Goal: Task Accomplishment & Management: Manage account settings

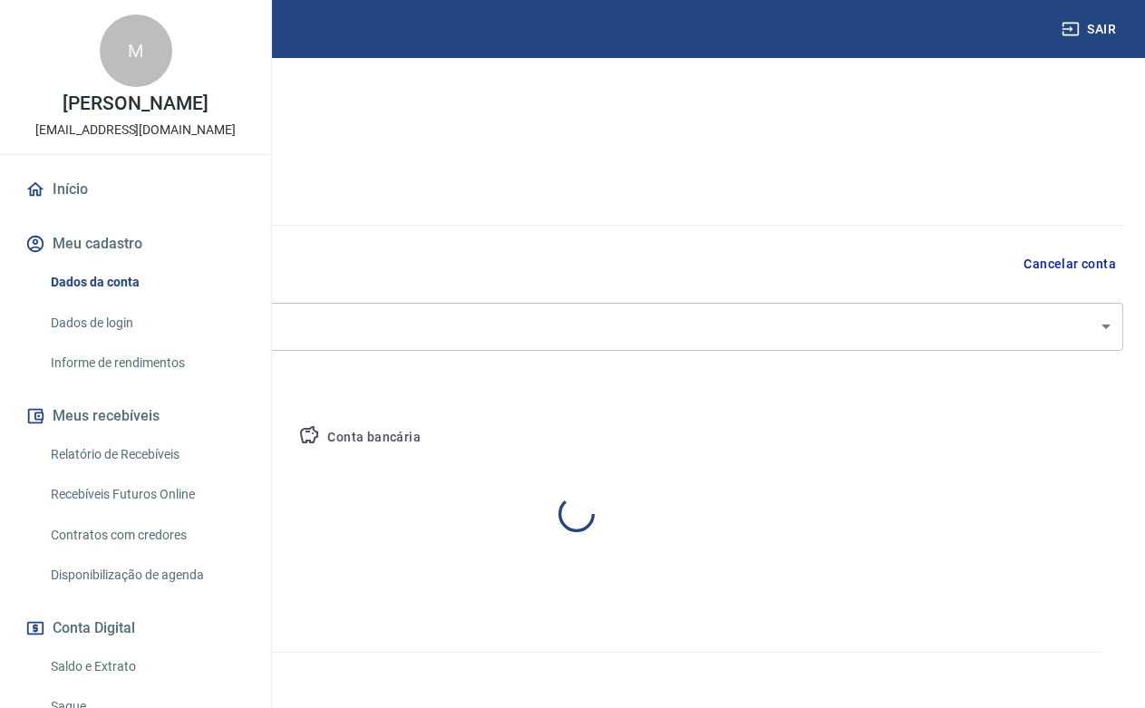
select select "MG"
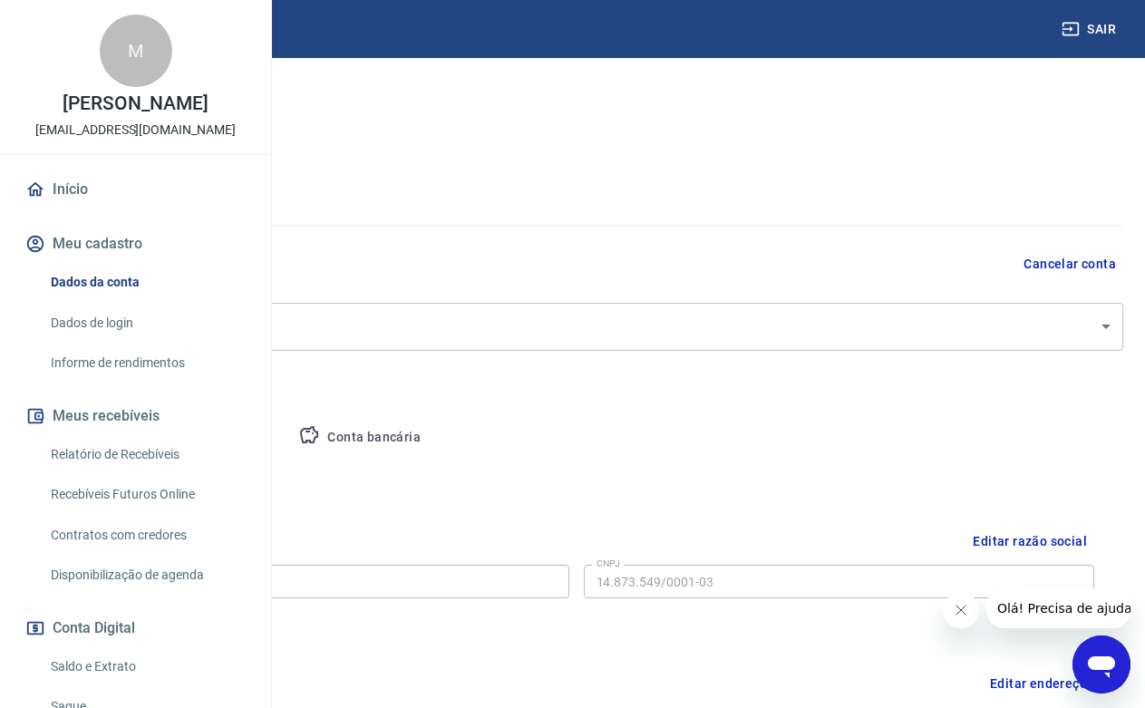
click at [161, 513] on link "Recebíveis Futuros Online" at bounding box center [147, 494] width 206 height 37
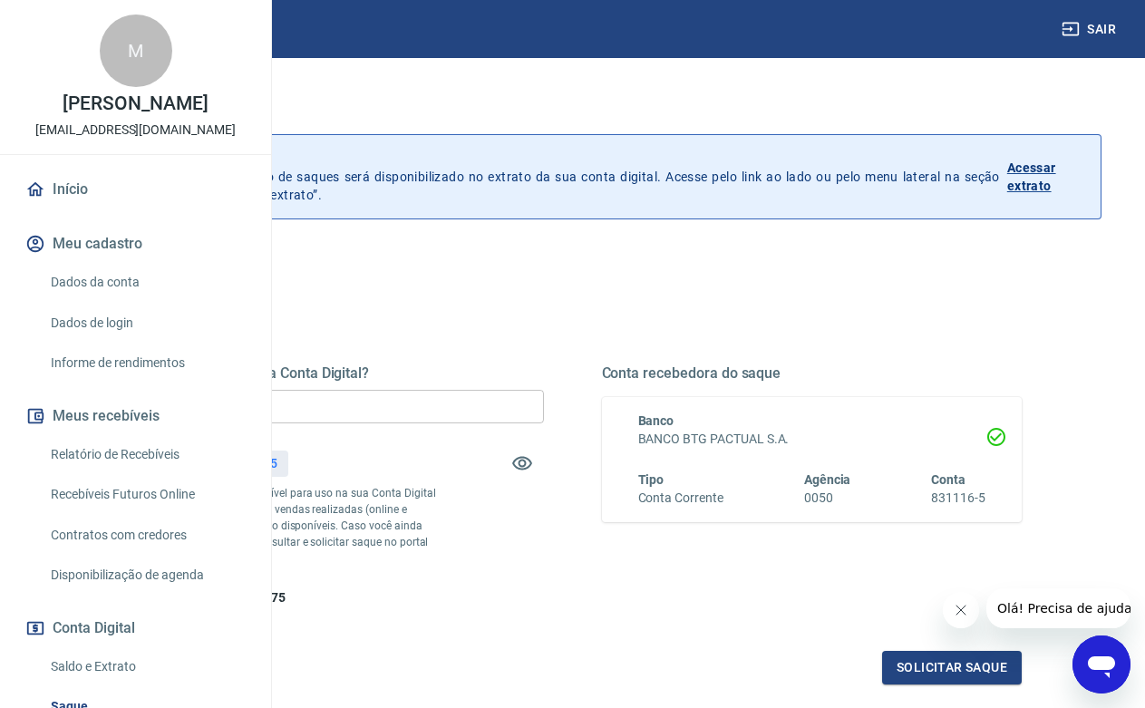
click at [499, 416] on input "R$ 0,00" at bounding box center [333, 407] width 421 height 34
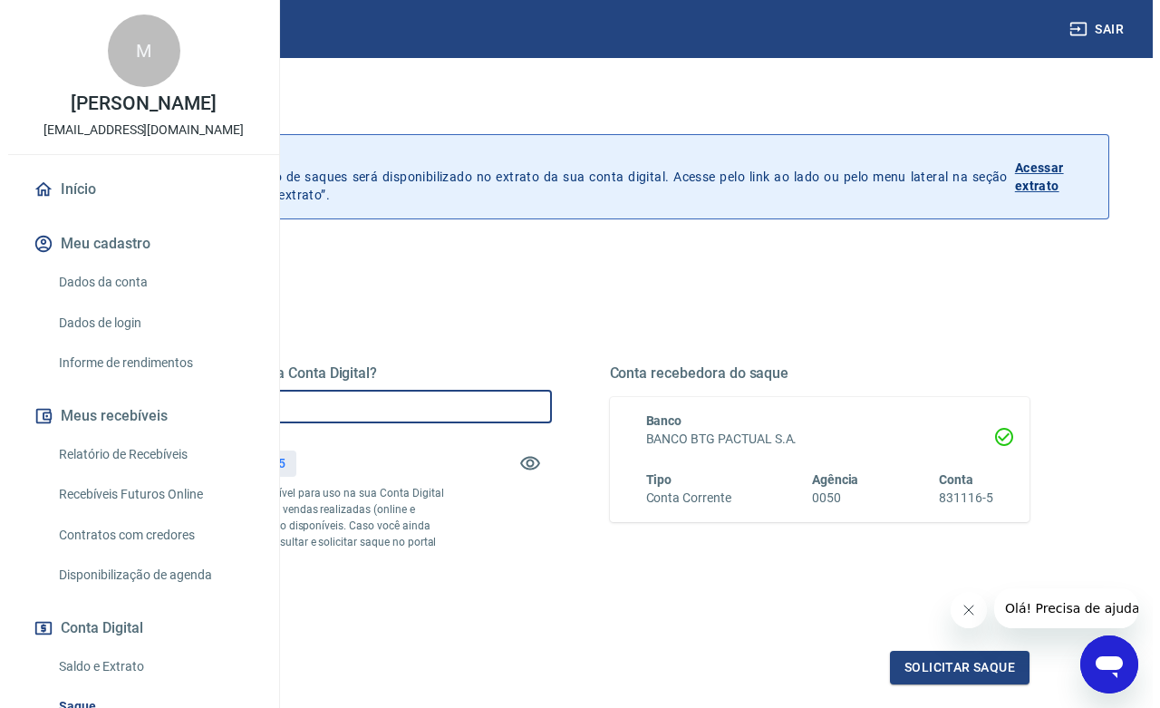
scroll to position [185, 0]
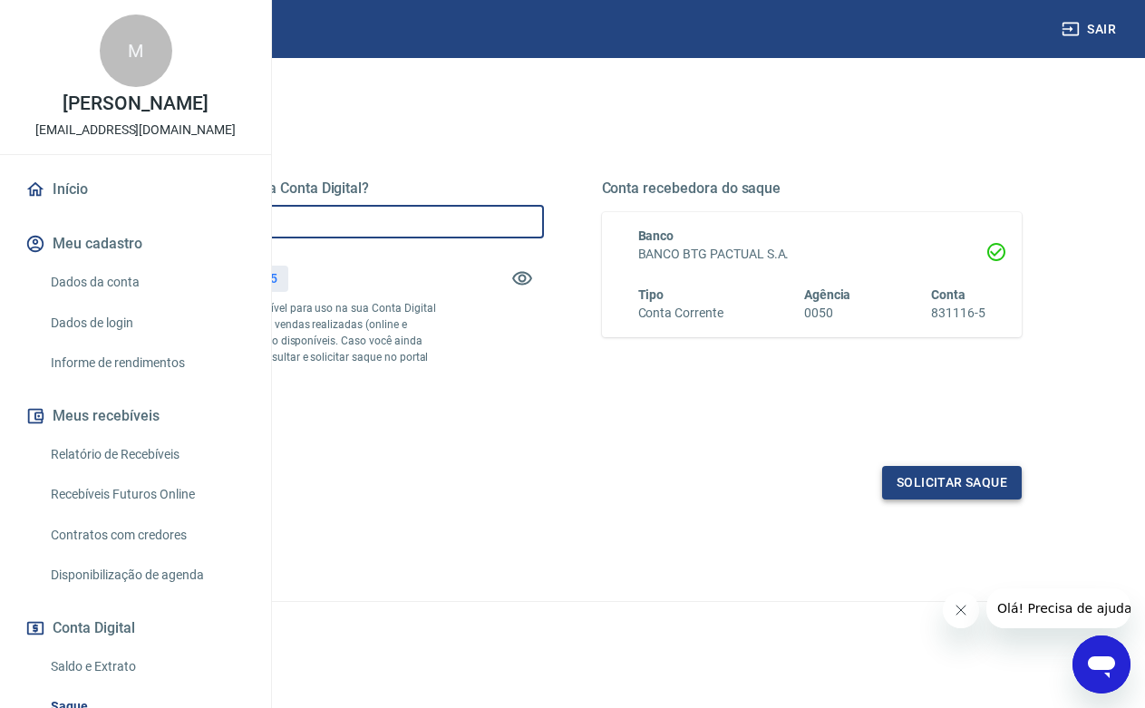
type input "R$ 721,75"
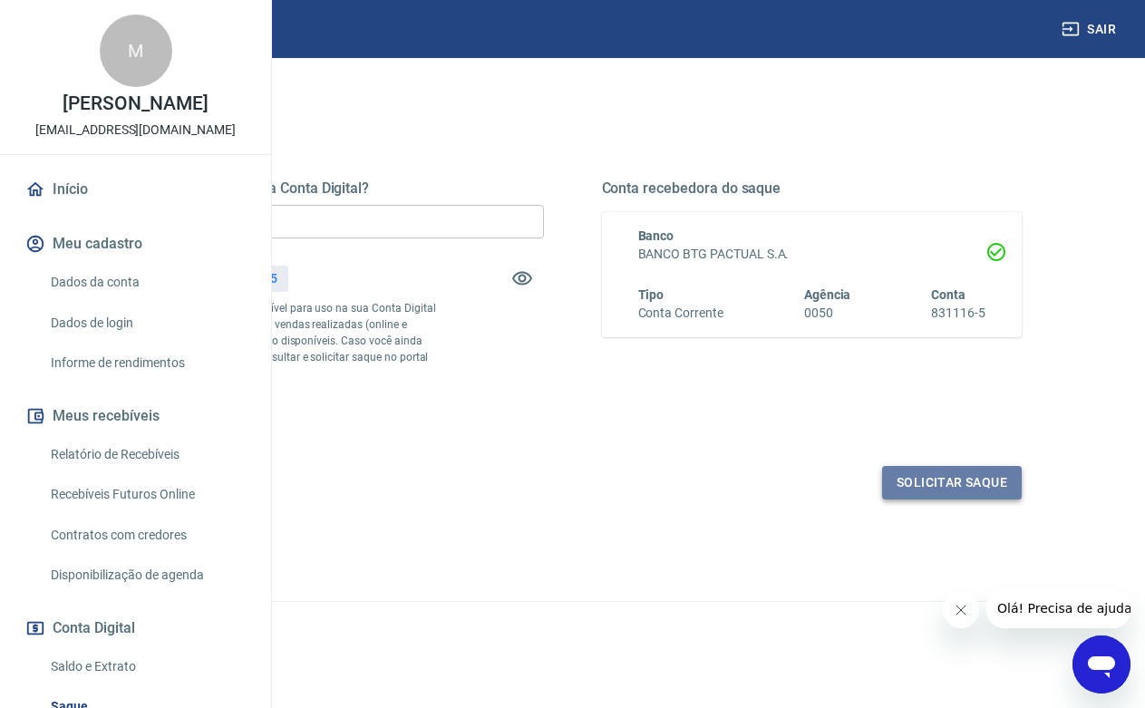
click at [930, 499] on button "Solicitar saque" at bounding box center [952, 483] width 140 height 34
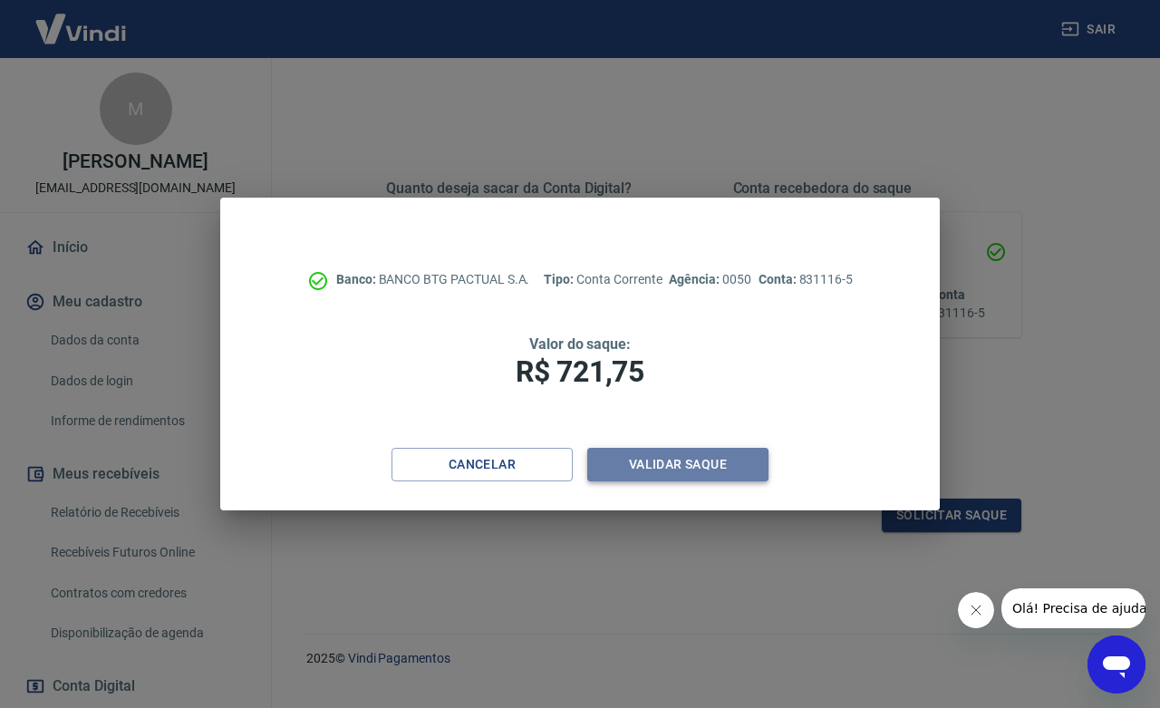
click at [662, 462] on button "Validar saque" at bounding box center [677, 465] width 181 height 34
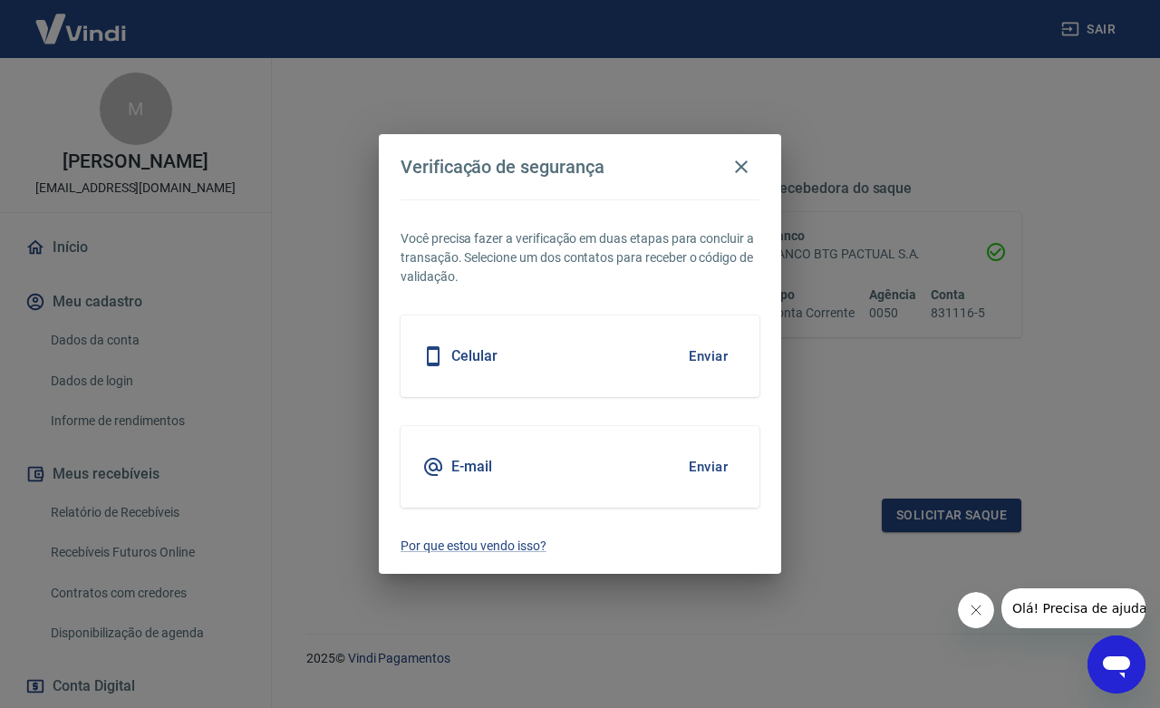
click at [470, 472] on h5 "E-mail" at bounding box center [471, 467] width 41 height 18
click at [701, 460] on button "Enviar" at bounding box center [708, 467] width 59 height 38
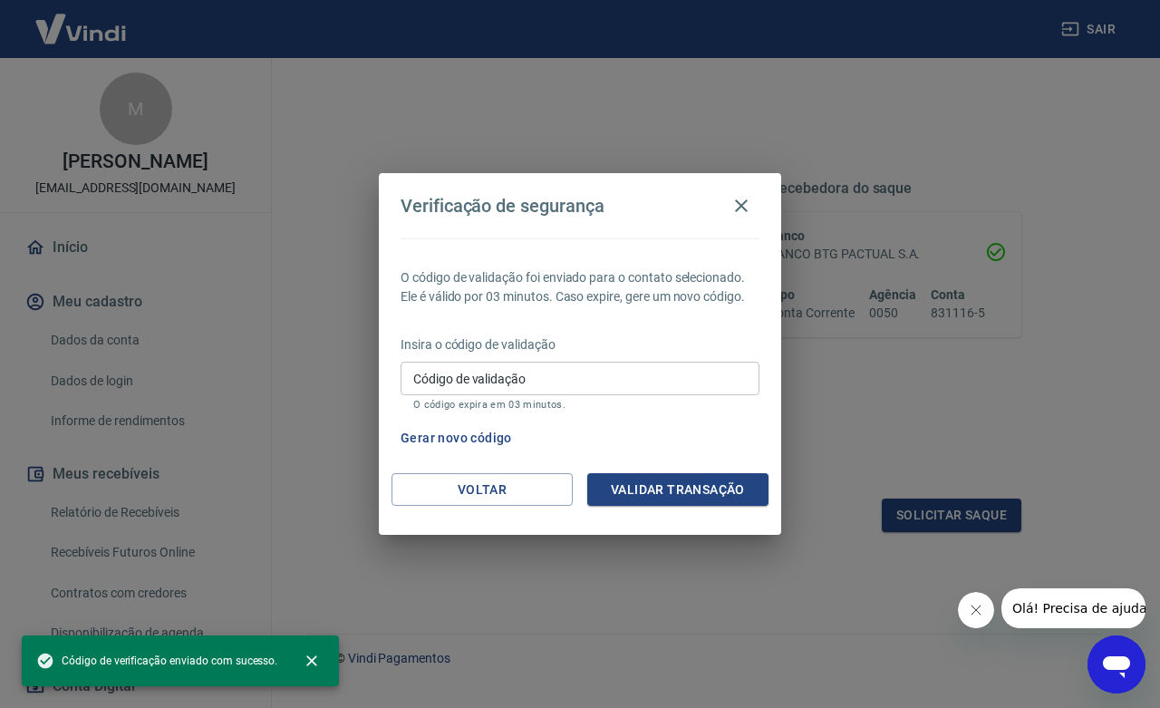
click at [523, 382] on input "Código de validação" at bounding box center [580, 379] width 359 height 34
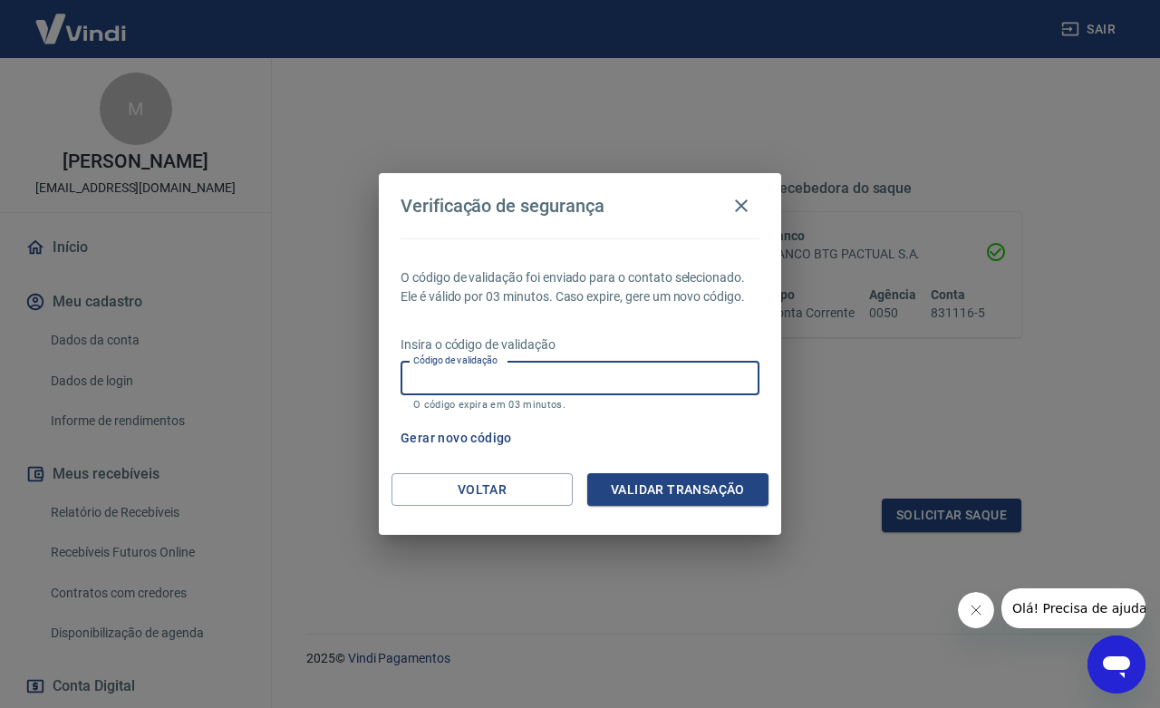
paste input "175884"
type input "175884"
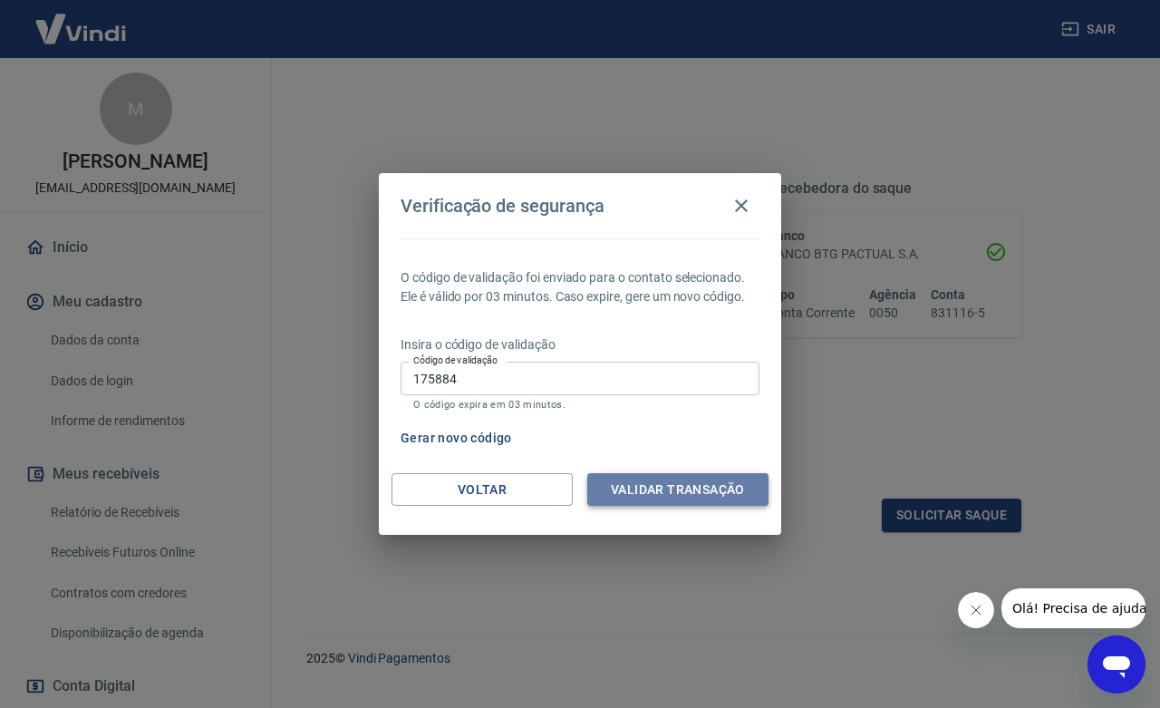
click at [645, 499] on button "Validar transação" at bounding box center [677, 490] width 181 height 34
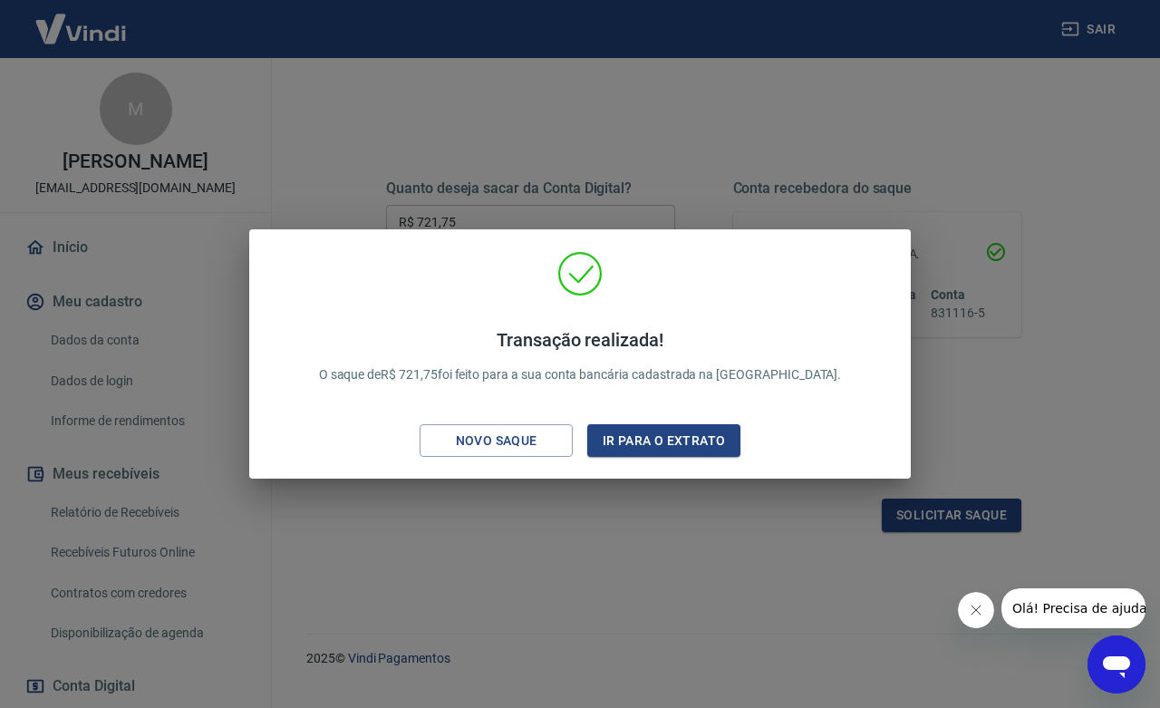
click at [573, 520] on div "Transação realizada! O saque de R$ 721,75 foi feito para a sua conta bancária c…" at bounding box center [580, 354] width 1160 height 708
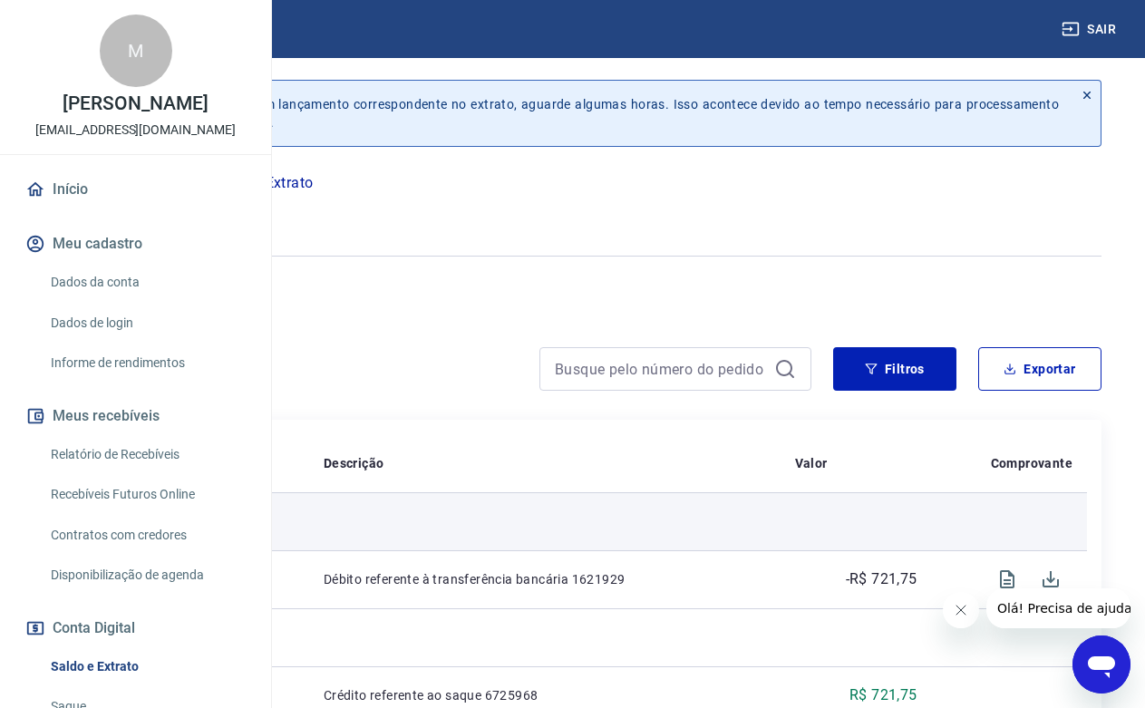
scroll to position [277, 0]
